Goal: Find specific page/section: Find specific page/section

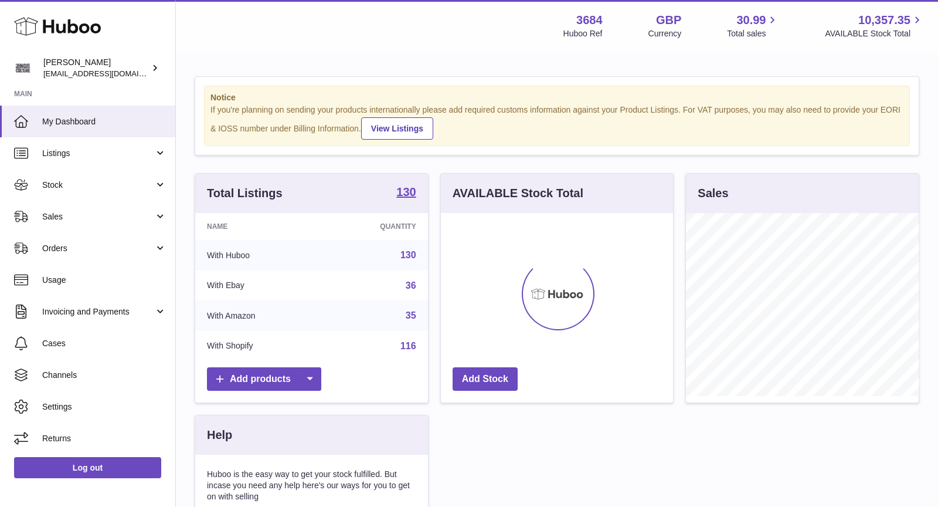
scroll to position [182, 233]
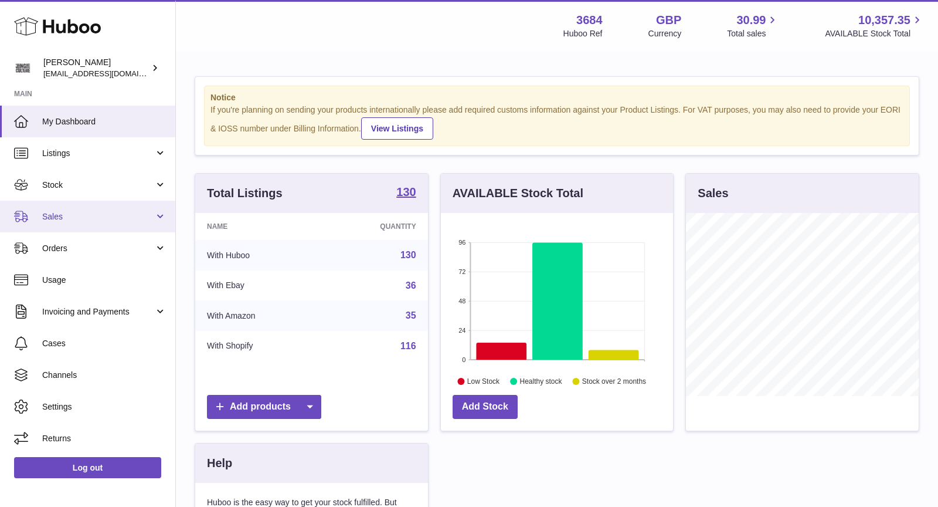
click at [53, 216] on span "Sales" at bounding box center [98, 216] width 112 height 11
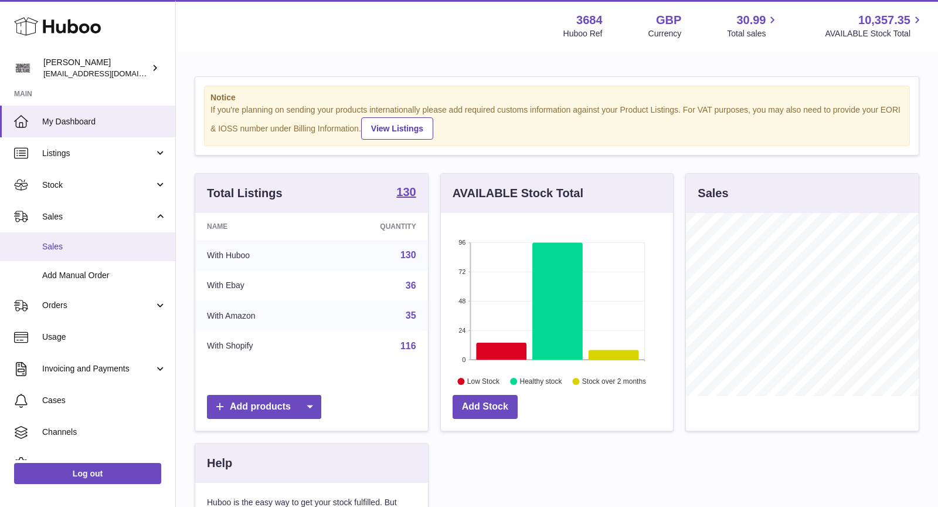
click at [70, 238] on link "Sales" at bounding box center [87, 246] width 175 height 29
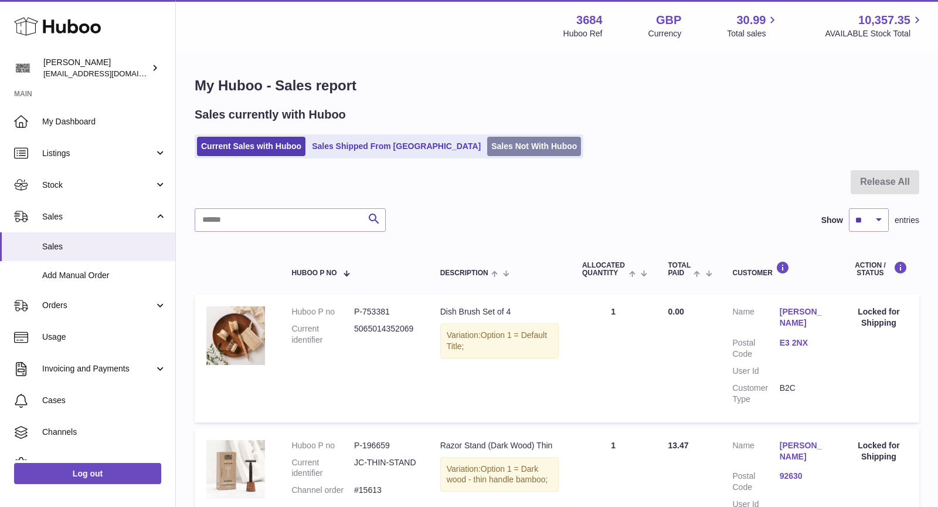
click at [487, 148] on link "Sales Not With Huboo" at bounding box center [534, 146] width 94 height 19
